Goal: Find specific page/section: Find specific page/section

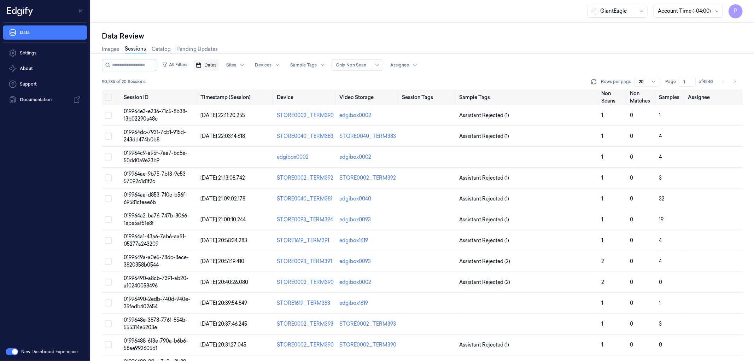
click at [216, 63] on span "Dates" at bounding box center [210, 65] width 12 height 6
click at [270, 135] on button "19" at bounding box center [269, 135] width 11 height 11
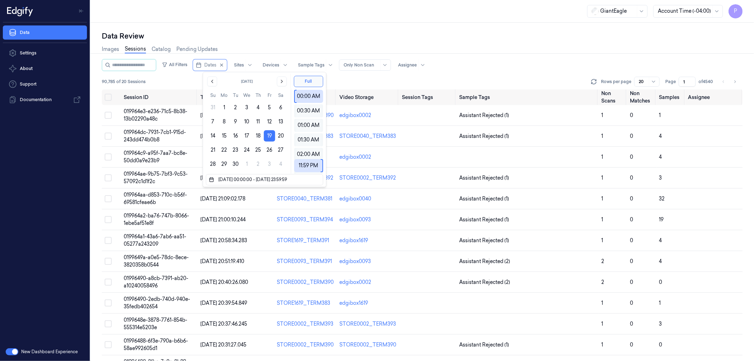
click at [301, 37] on div "Data Review" at bounding box center [422, 36] width 641 height 10
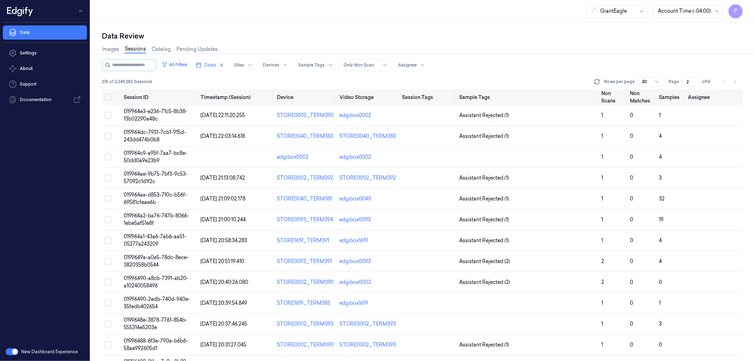
click at [693, 80] on input "2" at bounding box center [690, 82] width 17 height 10
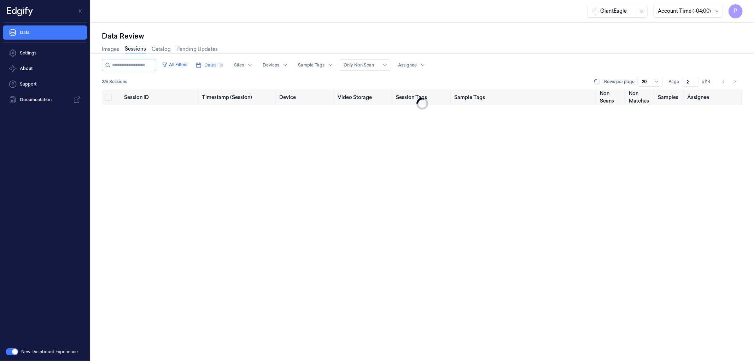
click at [686, 81] on input "2" at bounding box center [690, 82] width 17 height 10
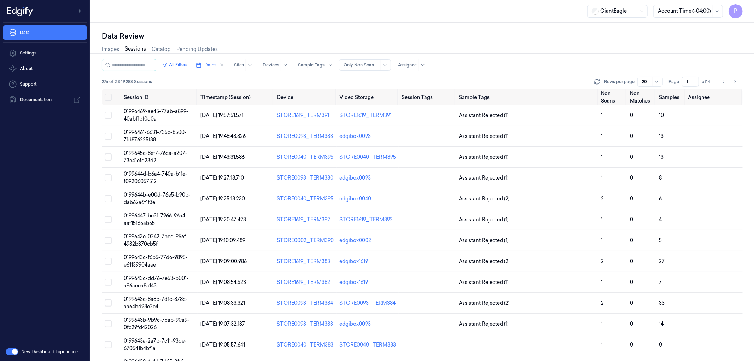
click at [693, 83] on input "1" at bounding box center [690, 82] width 17 height 10
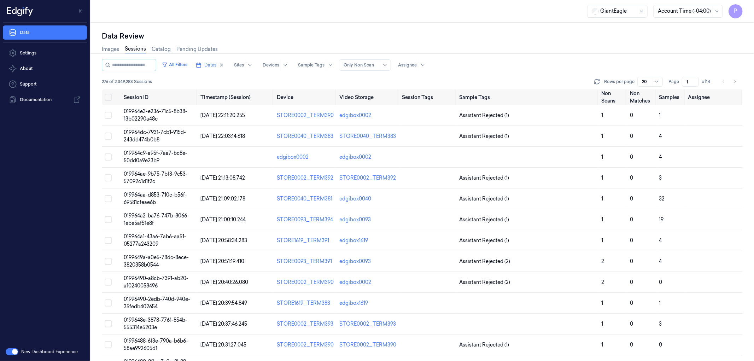
click at [689, 80] on input "1" at bounding box center [690, 82] width 17 height 10
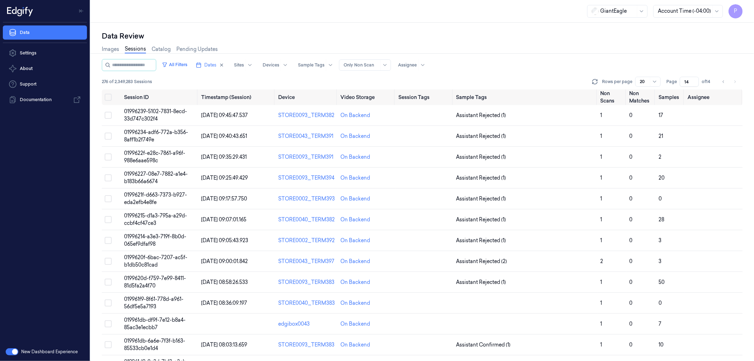
click at [539, 40] on div "Data Review" at bounding box center [422, 36] width 641 height 10
click at [724, 82] on icon "Go to previous page" at bounding box center [723, 82] width 4 height 6
click at [224, 64] on icon "button" at bounding box center [221, 65] width 5 height 5
type input "1"
